Goal: Information Seeking & Learning: Check status

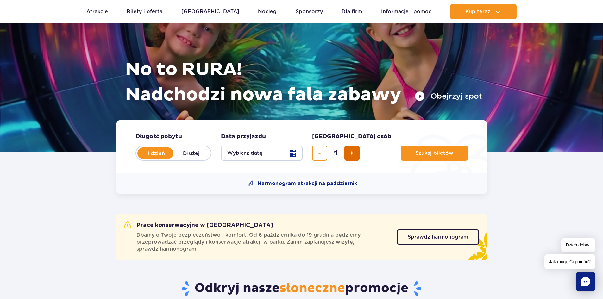
scroll to position [127, 0]
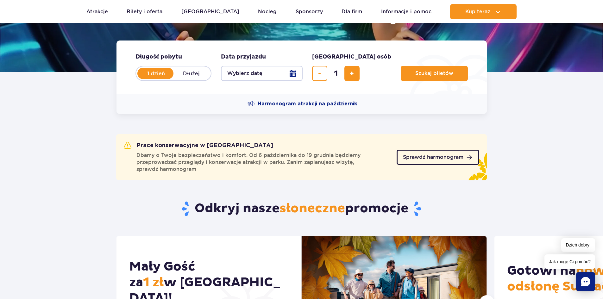
click at [417, 156] on span "Sprawdź harmonogram" at bounding box center [433, 157] width 60 height 5
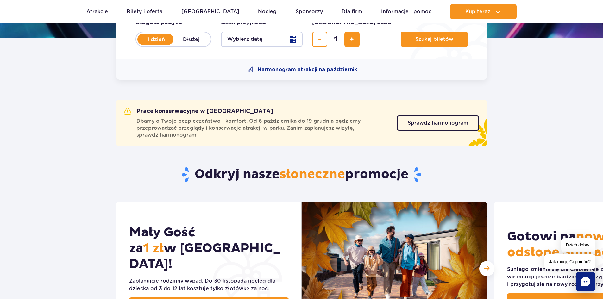
scroll to position [158, 0]
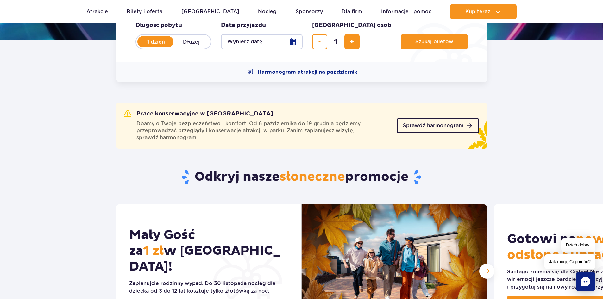
click at [459, 122] on link "Sprawdź harmonogram" at bounding box center [437, 125] width 83 height 15
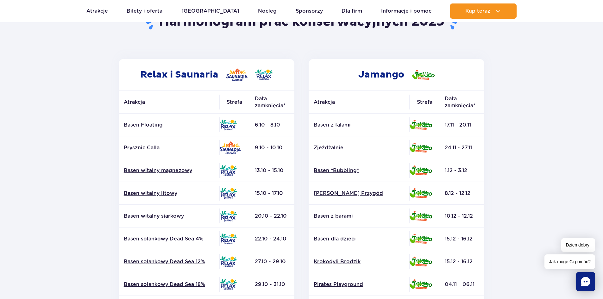
scroll to position [63, 0]
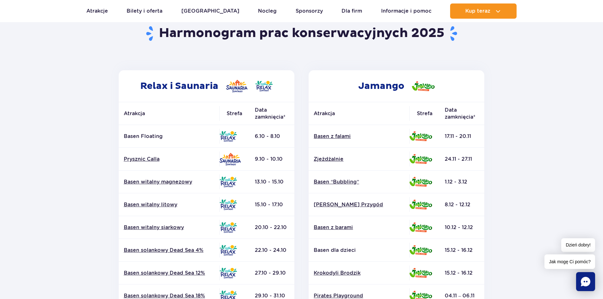
drag, startPoint x: 50, startPoint y: 121, endPoint x: 45, endPoint y: 122, distance: 4.4
